Goal: Navigation & Orientation: Find specific page/section

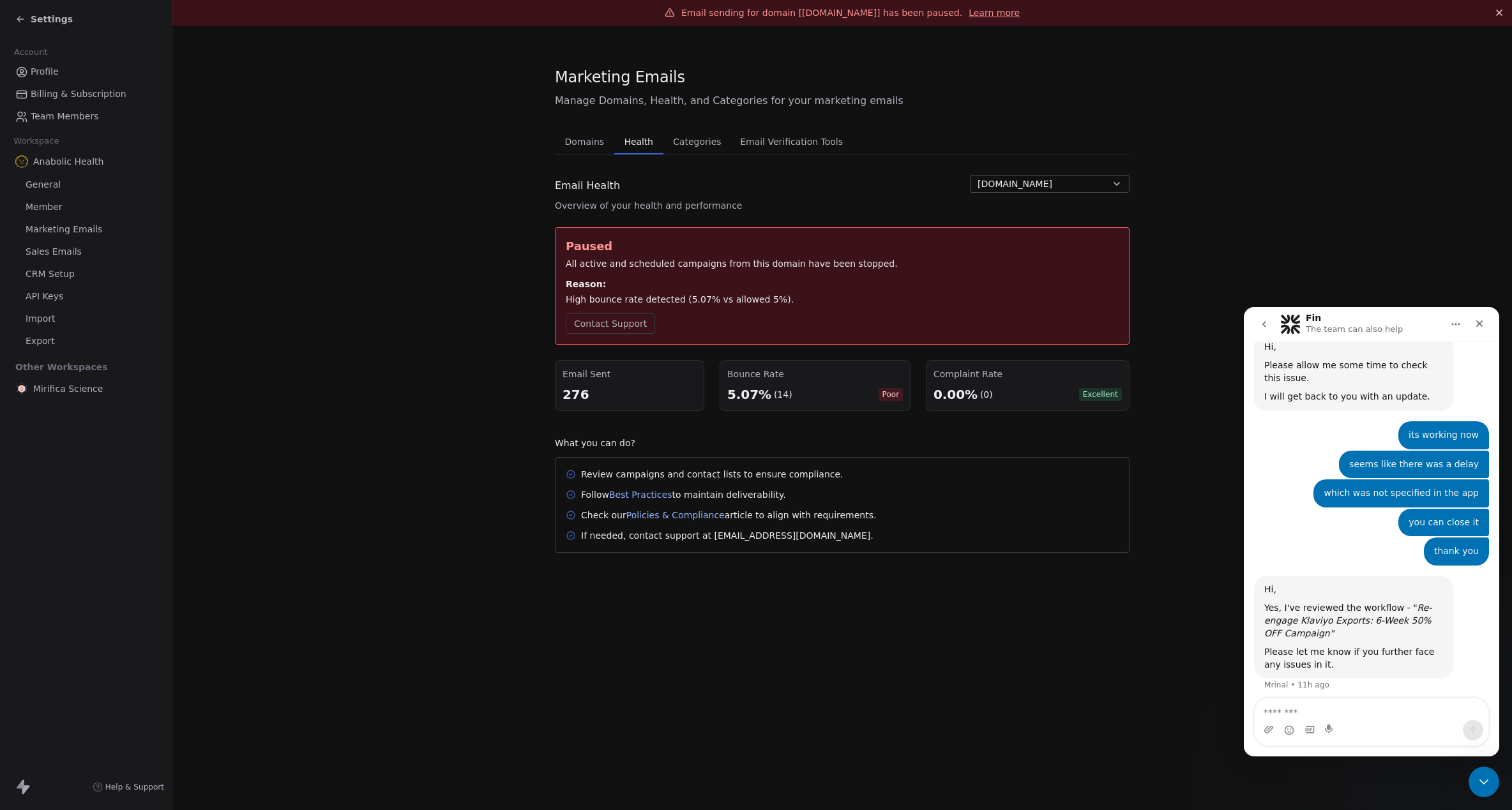
scroll to position [381, 0]
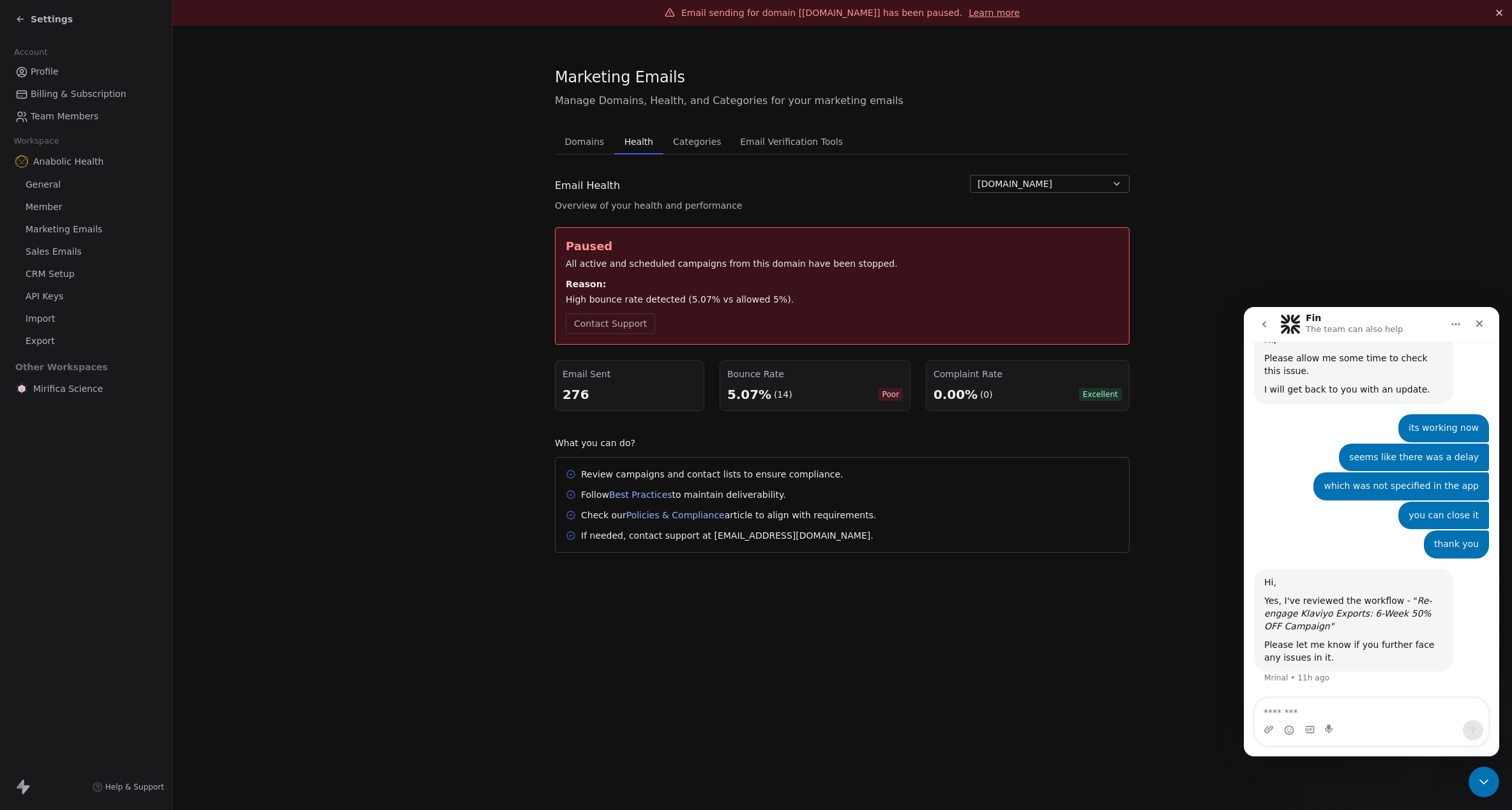
click at [1267, 332] on button "go back" at bounding box center [1264, 324] width 24 height 24
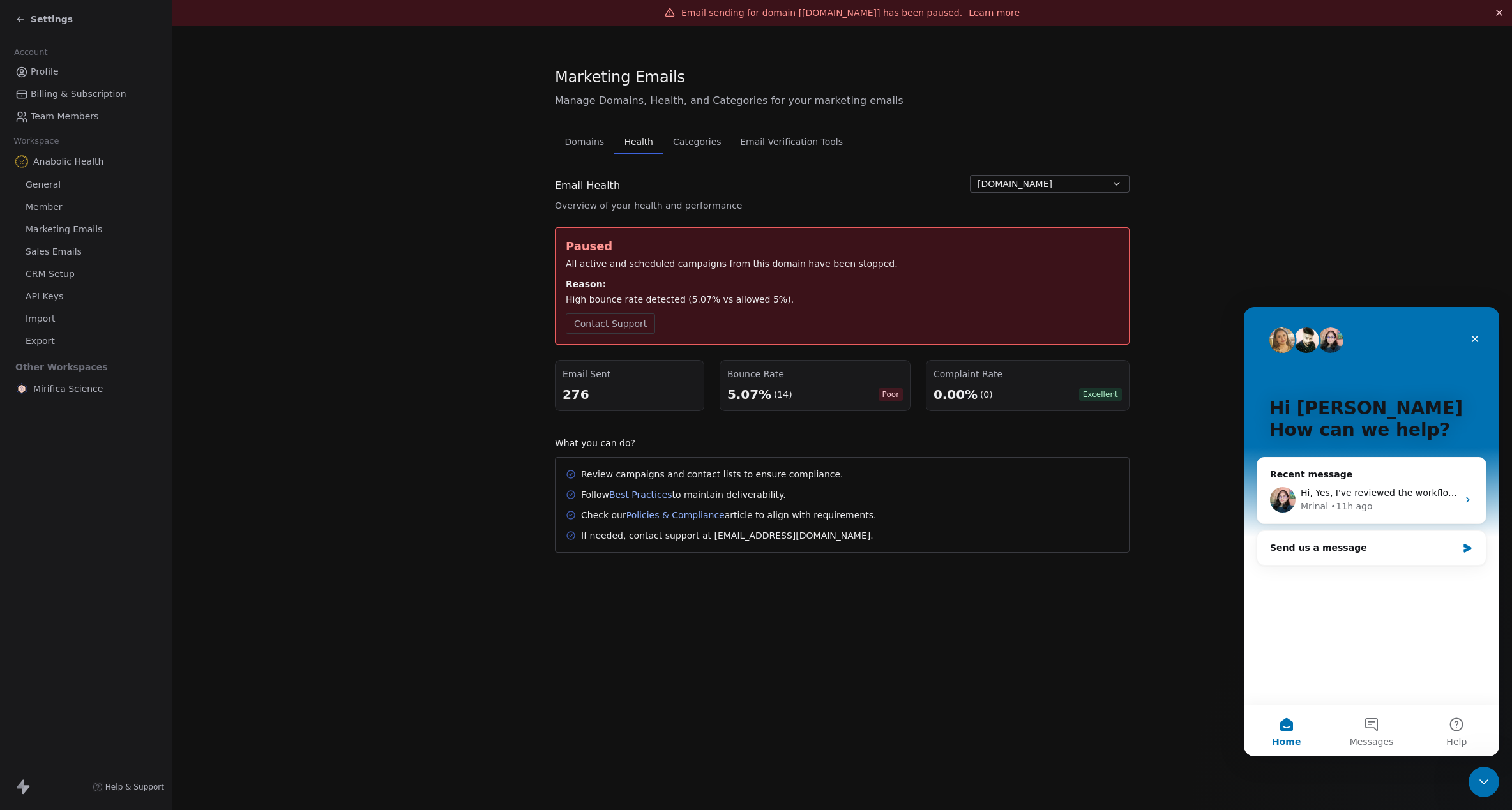
scroll to position [0, 0]
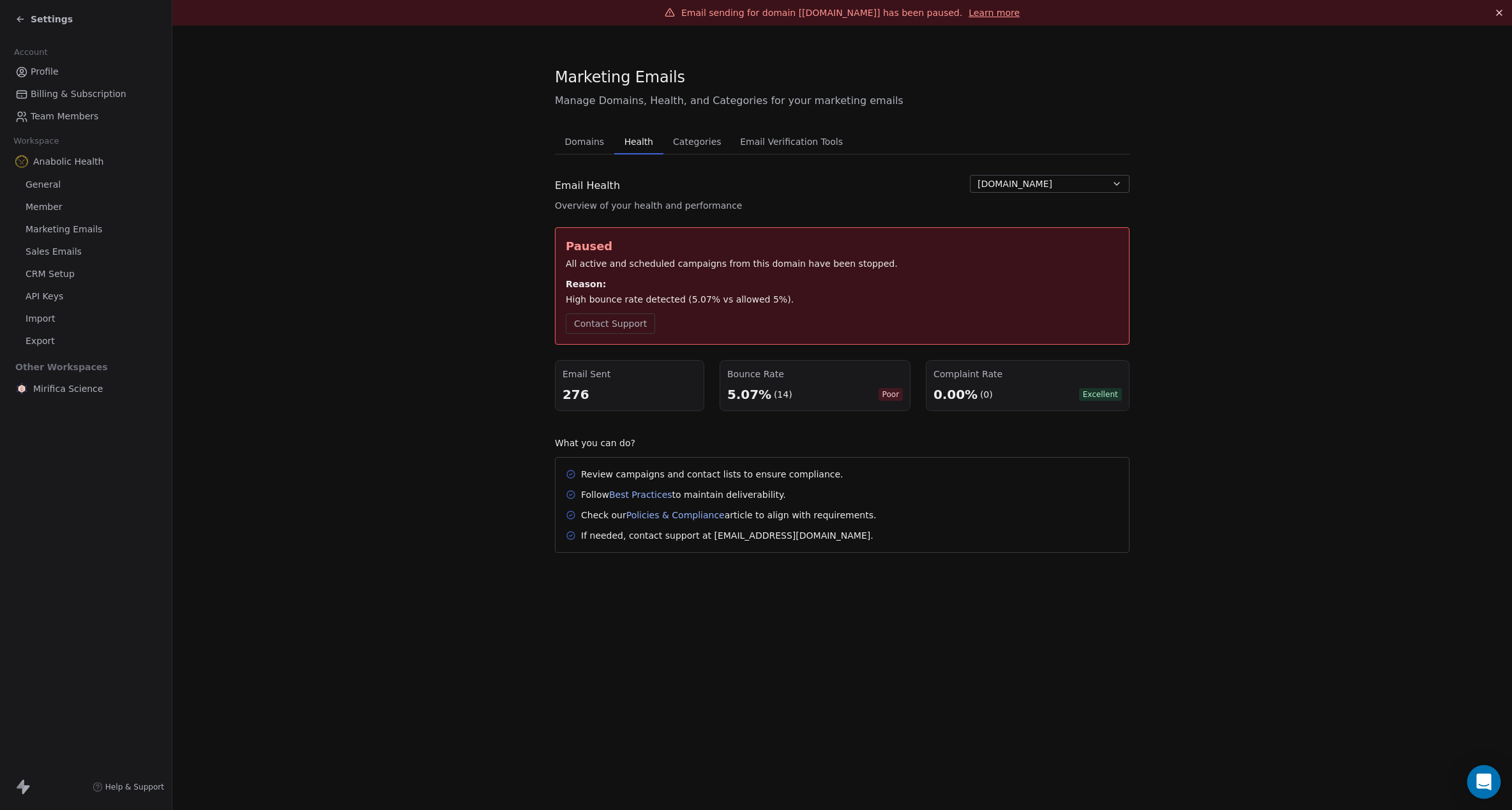
click at [1481, 778] on icon "Open Intercom Messenger" at bounding box center [1483, 781] width 14 height 17
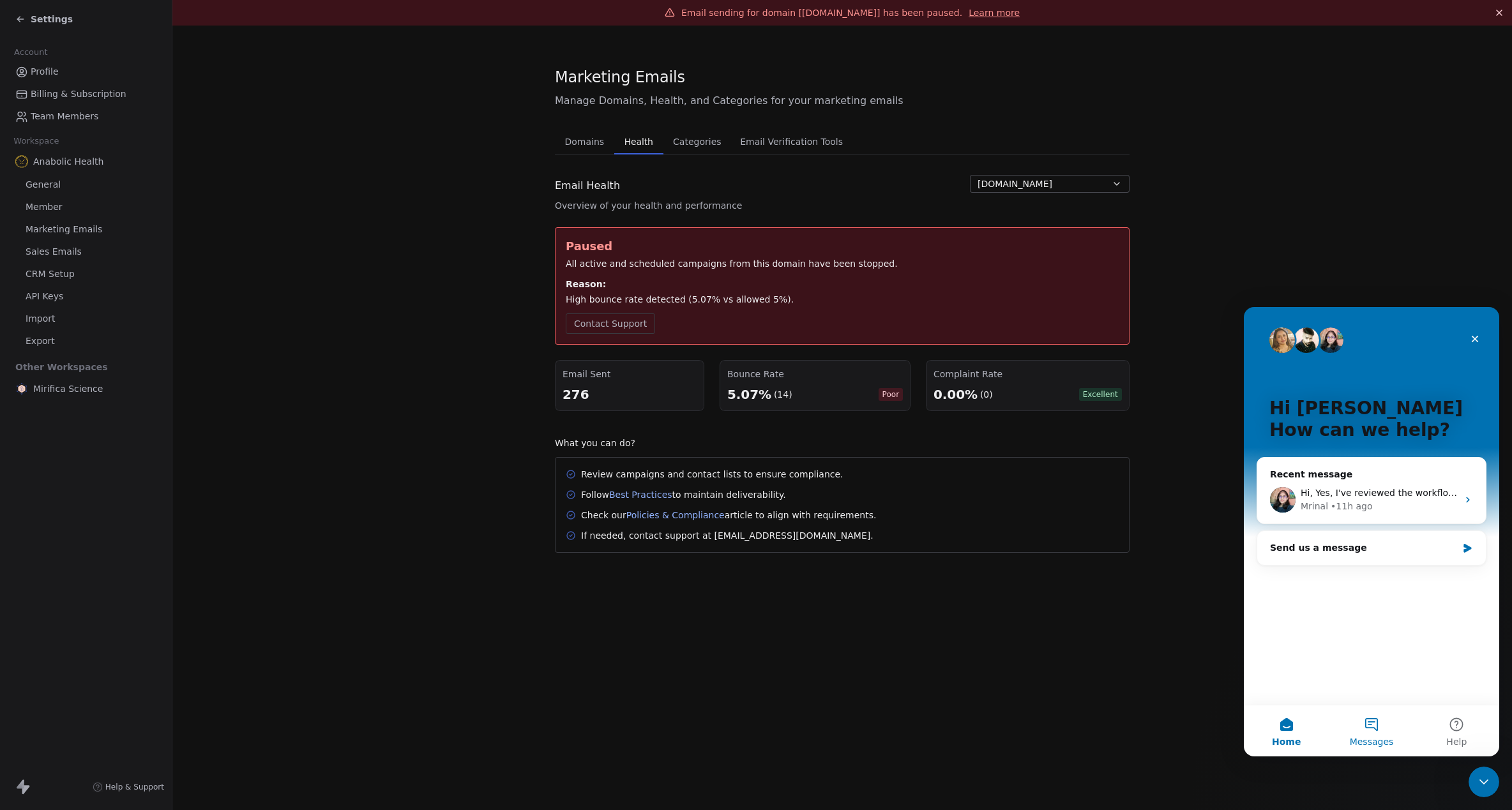
click at [1351, 740] on span "Messages" at bounding box center [1372, 742] width 44 height 9
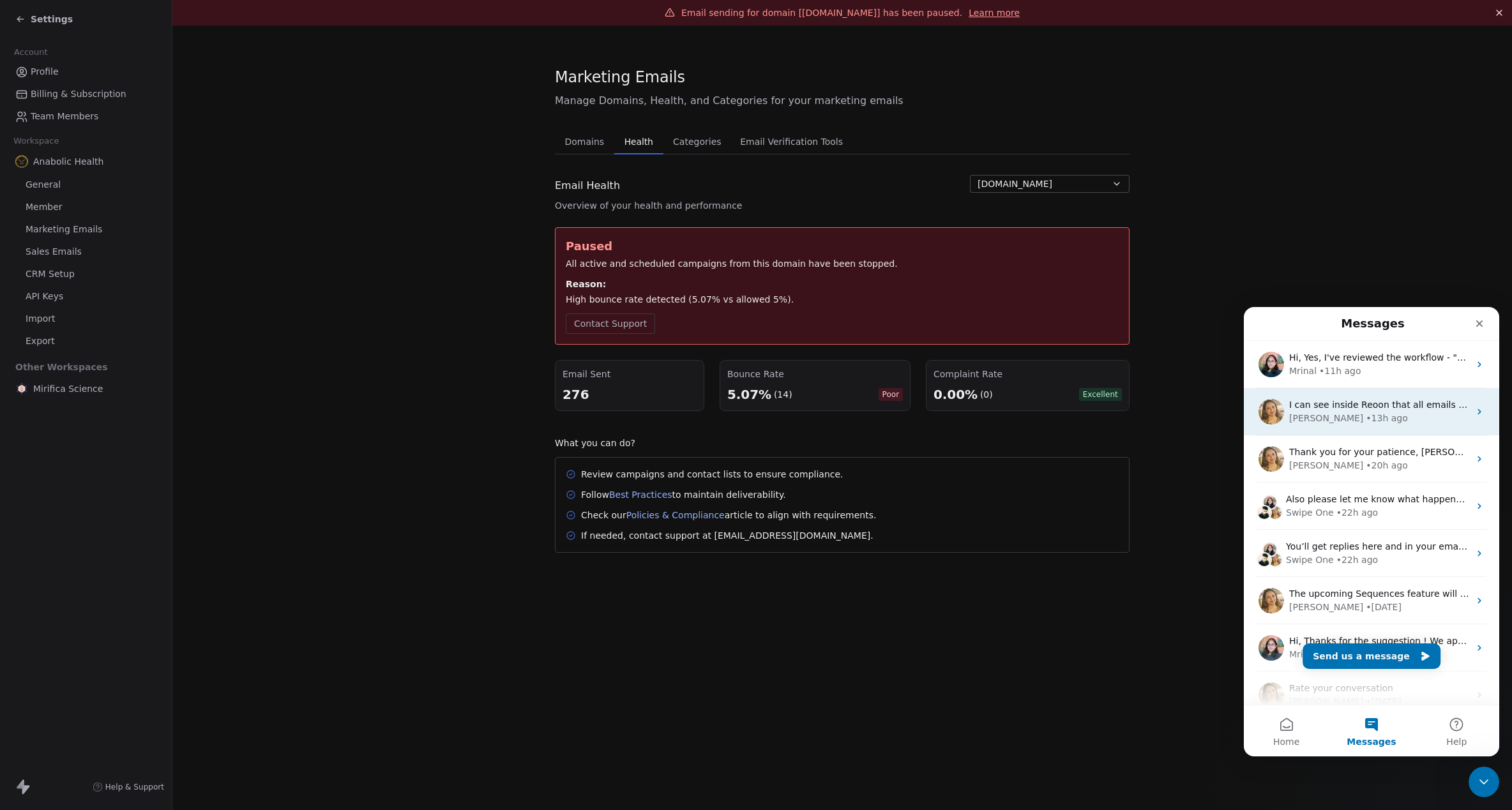
click at [1395, 421] on div "Harinder • 13h ago" at bounding box center [1379, 418] width 180 height 14
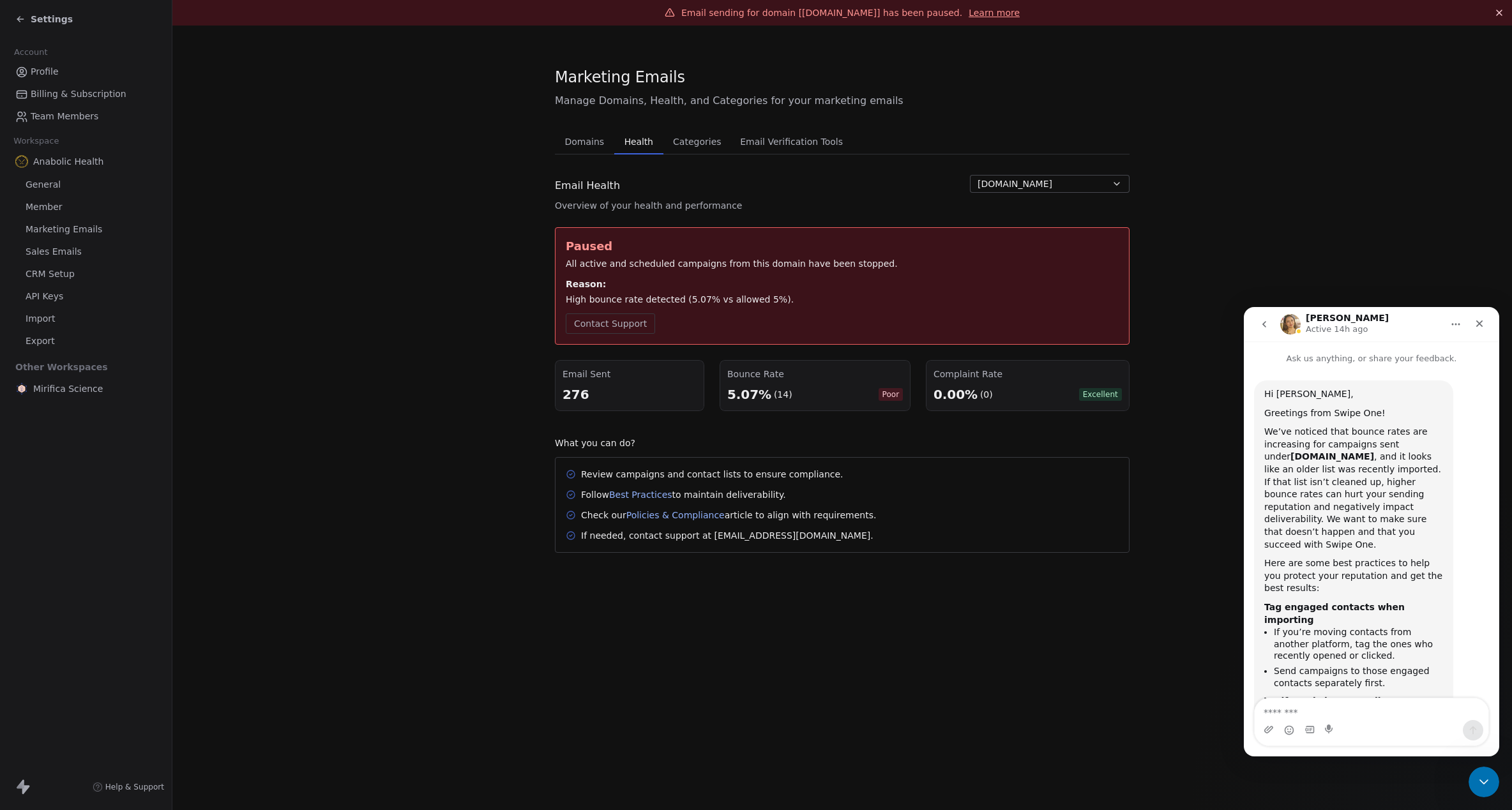
scroll to position [701, 0]
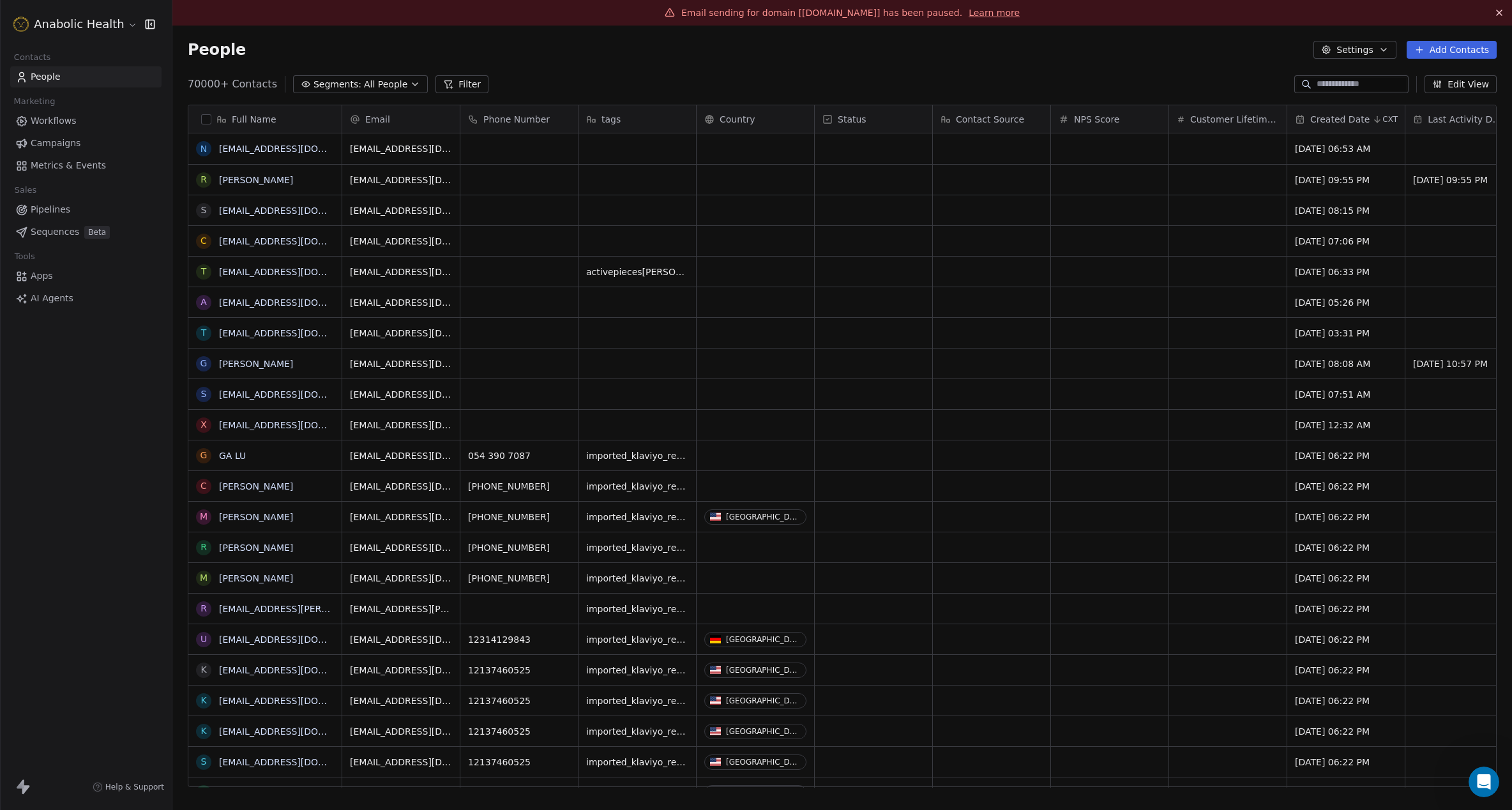
scroll to position [712, 1339]
